Goal: Task Accomplishment & Management: Use online tool/utility

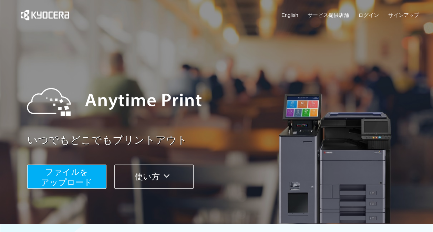
click at [94, 190] on div "いつでもどこでもプリントアウト ファイルを ​​アップロード 使い方" at bounding box center [217, 129] width 414 height 193
click at [93, 185] on button "ファイルを ​​アップロード" at bounding box center [66, 177] width 79 height 24
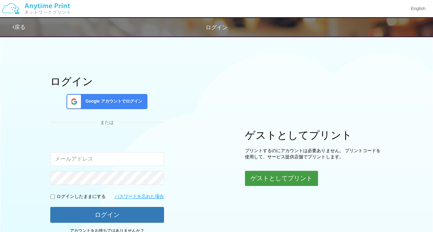
click at [261, 179] on button "ゲストとしてプリント" at bounding box center [281, 178] width 73 height 15
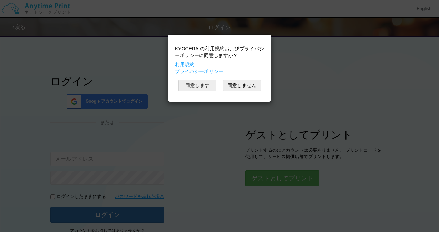
click at [198, 85] on button "同意します" at bounding box center [197, 86] width 38 height 12
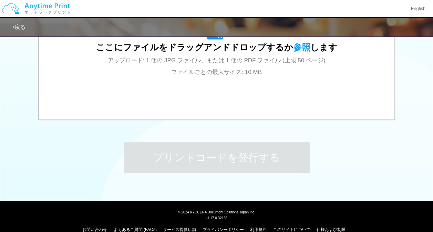
scroll to position [281, 0]
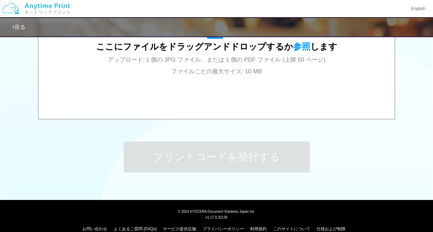
click at [198, 85] on div "ここにファイルをドラッグアンドドロップするか 参照 します アップロード: 1 個の JPG ファイル、または 1 個の PDF ファイル (上限 50 ペー…" at bounding box center [217, 50] width 342 height 124
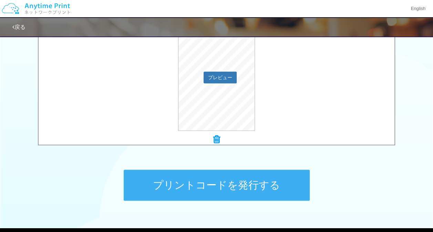
scroll to position [253, 0]
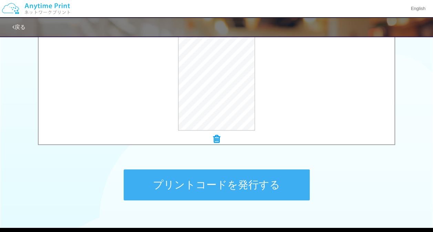
click at [245, 188] on button "プリントコードを発行する" at bounding box center [217, 185] width 186 height 31
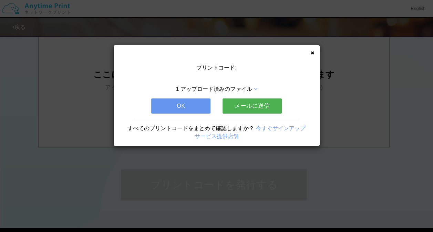
scroll to position [0, 0]
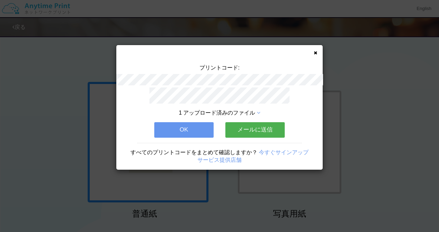
click at [194, 130] on button "OK" at bounding box center [183, 129] width 59 height 15
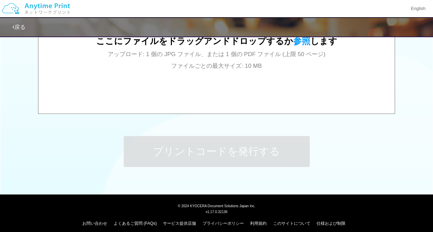
scroll to position [292, 0]
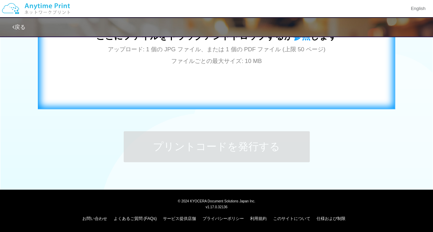
click at [222, 85] on div "ここにファイルをドラッグアンドドロップするか 参照 します アップロード: 1 個の JPG ファイル、または 1 個の PDF ファイル (上限 50 ペー…" at bounding box center [216, 39] width 343 height 125
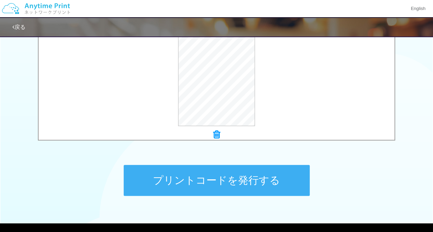
scroll to position [259, 0]
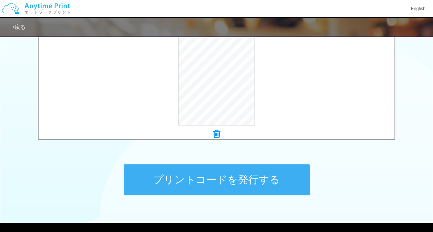
click at [244, 165] on button "プリントコードを発行する" at bounding box center [217, 179] width 186 height 31
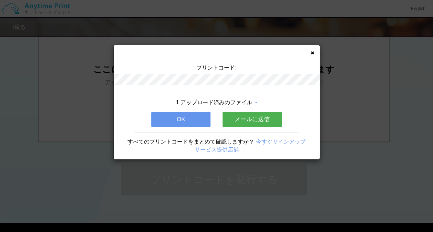
scroll to position [0, 0]
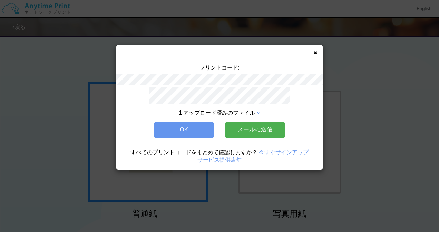
click at [198, 132] on button "OK" at bounding box center [183, 129] width 59 height 15
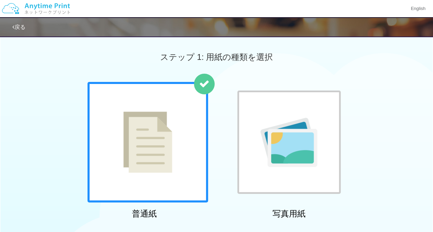
scroll to position [292, 0]
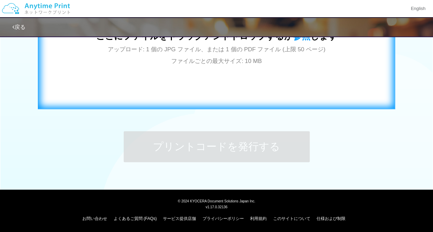
click at [219, 67] on div "ここにファイルをドラッグアンドドロップするか 参照 します アップロード: 1 個の JPG ファイル、または 1 個の PDF ファイル (上限 50 ペー…" at bounding box center [216, 39] width 343 height 125
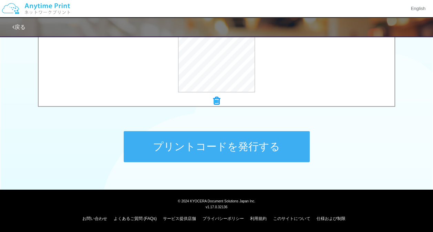
click at [231, 147] on button "プリントコードを発行する" at bounding box center [217, 146] width 186 height 31
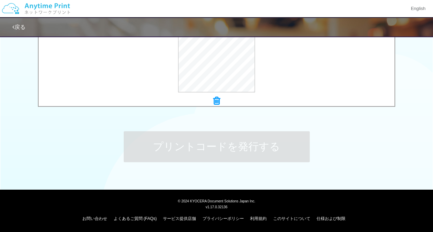
scroll to position [0, 0]
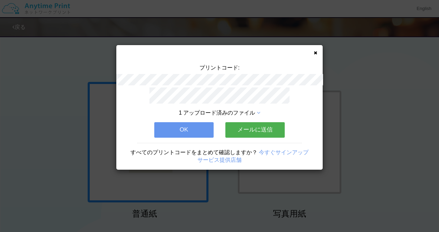
click at [202, 125] on button "OK" at bounding box center [183, 129] width 59 height 15
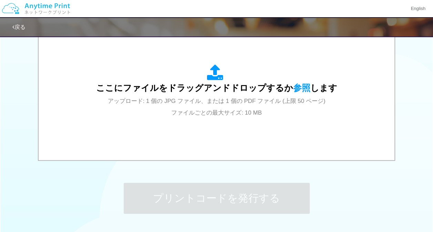
scroll to position [292, 0]
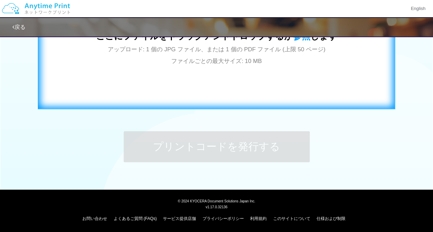
click at [231, 71] on div "ここにファイルをドラッグアンドドロップするか 参照 します アップロード: 1 個の JPG ファイル、または 1 個の PDF ファイル (上限 50 ペー…" at bounding box center [216, 39] width 343 height 125
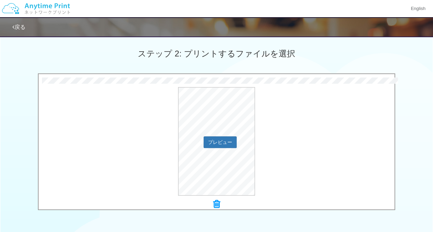
scroll to position [188, 0]
click at [219, 143] on button "プレビュー" at bounding box center [220, 142] width 32 height 11
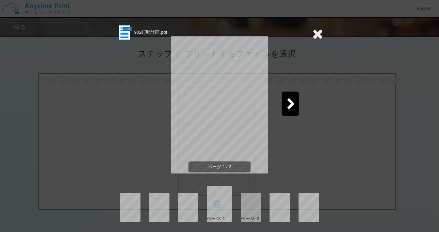
click at [286, 101] on icon at bounding box center [290, 105] width 9 height 12
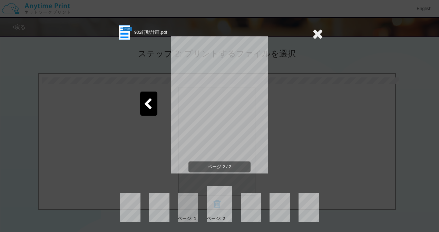
click at [224, 167] on span "ページ 2 / 2" at bounding box center [219, 167] width 62 height 11
click at [318, 28] on icon at bounding box center [317, 34] width 11 height 14
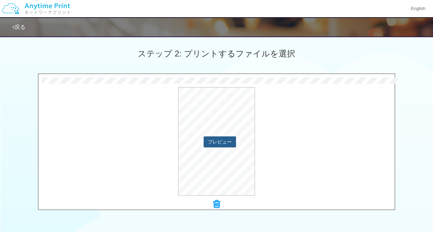
click at [219, 145] on button "プレビュー" at bounding box center [220, 142] width 32 height 11
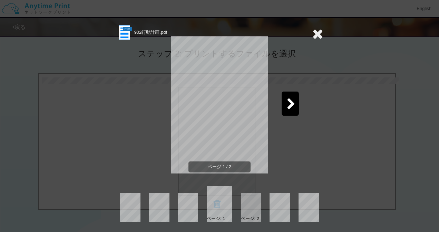
click at [227, 164] on span "ページ 1 / 2" at bounding box center [219, 167] width 62 height 11
drag, startPoint x: 227, startPoint y: 164, endPoint x: 141, endPoint y: 38, distance: 152.4
click at [141, 38] on div "902行動計画.pdf ページ 1 / 2 ページ: 1 ページ: 2" at bounding box center [219, 123] width 207 height 198
click at [141, 38] on div "902行動計画.pdf" at bounding box center [141, 32] width 51 height 17
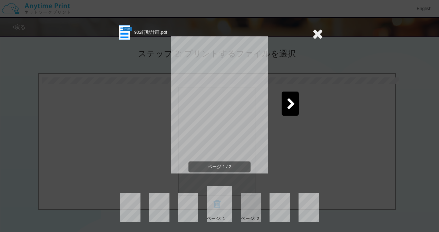
click at [287, 101] on icon at bounding box center [290, 105] width 9 height 12
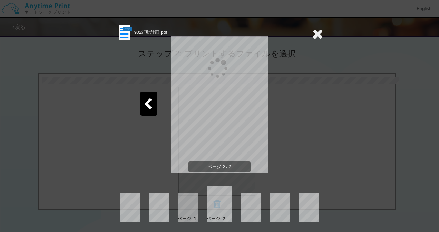
click at [287, 101] on div "ページ 2 / 2" at bounding box center [219, 110] width 207 height 138
click at [221, 181] on div "902行動計画.pdf ページ 2 / 2 ページ: 1 ページ: 2" at bounding box center [219, 123] width 207 height 198
drag, startPoint x: 221, startPoint y: 181, endPoint x: 330, endPoint y: 182, distance: 108.6
click at [330, 182] on div "902行動計画.pdf ページ 2 / 2 ページ: 1 ページ: 2" at bounding box center [219, 116] width 439 height 232
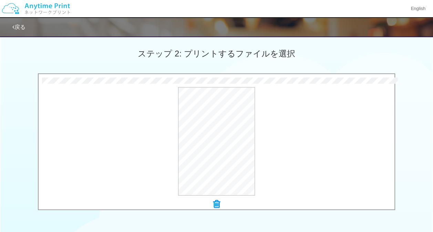
click at [218, 204] on icon at bounding box center [216, 204] width 7 height 9
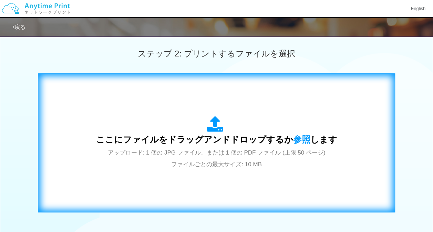
click at [220, 190] on div "ここにファイルをドラッグアンドドロップするか 参照 します アップロード: 1 個の JPG ファイル、または 1 個の PDF ファイル (上限 50 ペー…" at bounding box center [216, 143] width 343 height 125
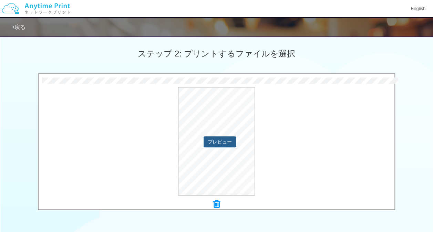
click at [218, 139] on button "プレビュー" at bounding box center [220, 142] width 32 height 11
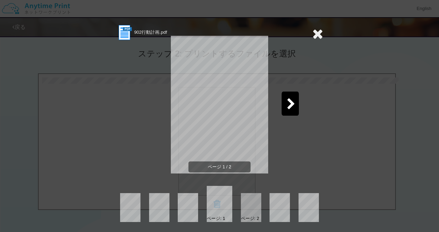
click at [232, 166] on span "ページ 1 / 2" at bounding box center [219, 167] width 62 height 11
click at [297, 105] on div "ページ 1 / 2" at bounding box center [219, 110] width 207 height 138
click at [290, 106] on icon at bounding box center [290, 105] width 9 height 12
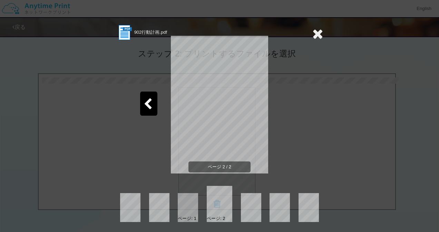
click at [219, 168] on span "ページ 2 / 2" at bounding box center [219, 167] width 62 height 11
click at [217, 225] on div "902行動計画.pdf ページ 2 / 2 ページ: 1 ページ: 2" at bounding box center [219, 116] width 439 height 232
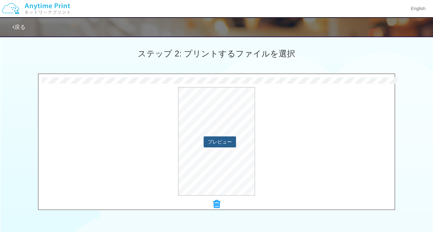
click at [221, 141] on button "プレビュー" at bounding box center [220, 142] width 32 height 11
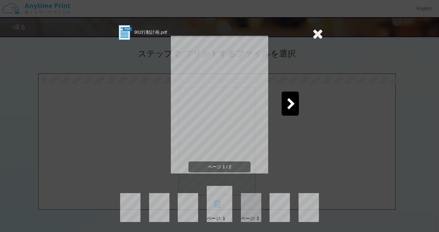
click at [286, 103] on icon at bounding box center [290, 105] width 9 height 12
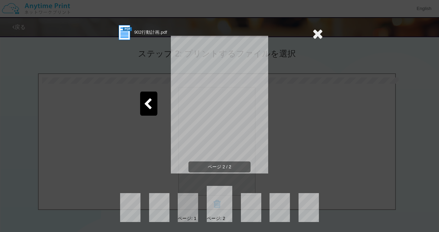
click at [314, 30] on icon at bounding box center [317, 34] width 11 height 14
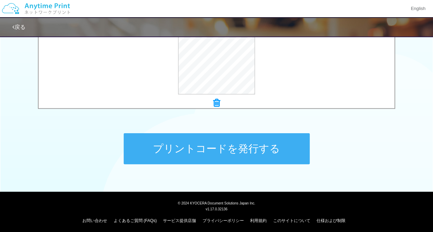
scroll to position [290, 0]
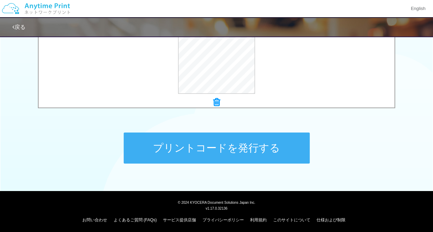
click at [298, 145] on button "プリントコードを発行する" at bounding box center [217, 148] width 186 height 31
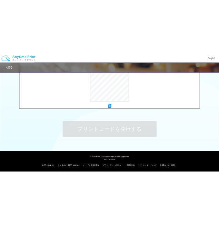
scroll to position [0, 0]
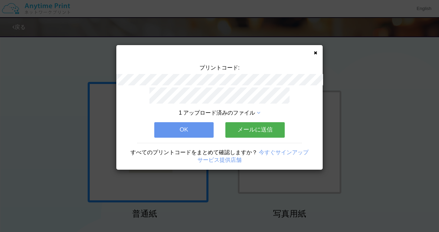
click at [180, 129] on button "OK" at bounding box center [183, 129] width 59 height 15
